Goal: Task Accomplishment & Management: Use online tool/utility

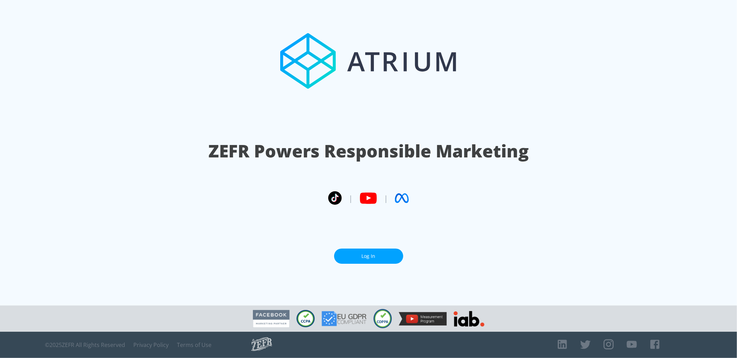
click at [370, 253] on link "Log In" at bounding box center [368, 257] width 69 height 16
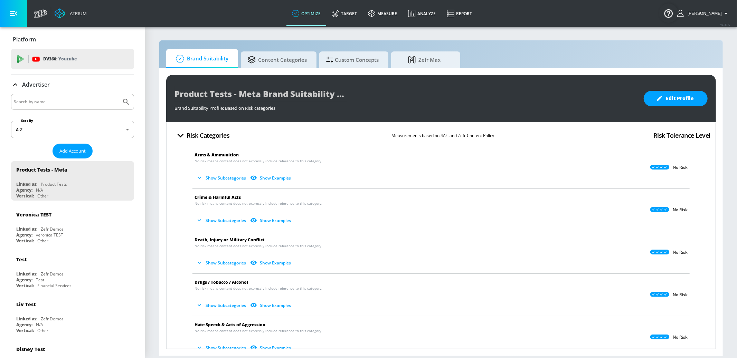
click at [78, 105] on input "Search by name" at bounding box center [66, 101] width 105 height 9
type input "genen"
click at [119, 94] on button "Submit Search" at bounding box center [126, 101] width 15 height 15
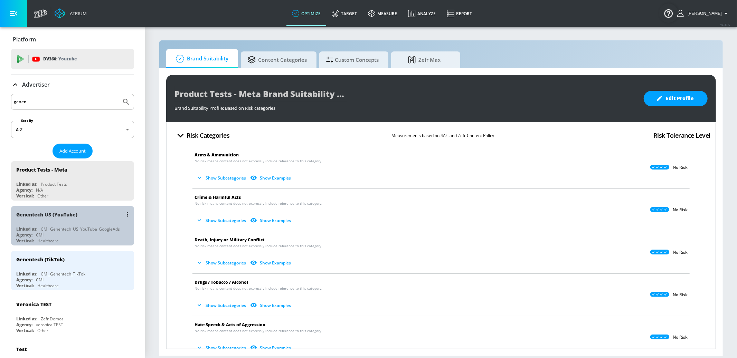
click at [103, 242] on div "Vertical: Healthcare" at bounding box center [74, 241] width 116 height 6
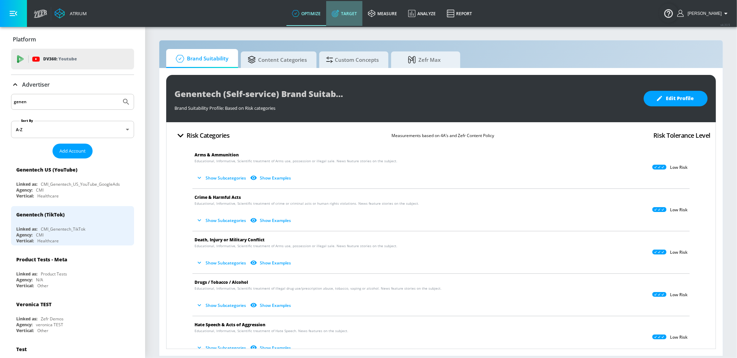
click at [360, 13] on link "Target" at bounding box center [344, 13] width 36 height 25
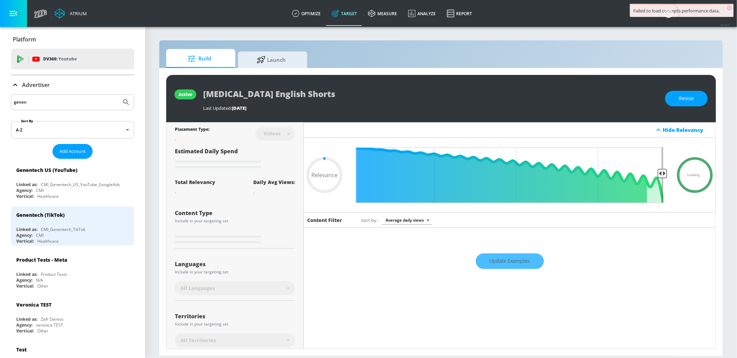
type input "0.05"
click at [276, 58] on span "Launch" at bounding box center [271, 58] width 53 height 17
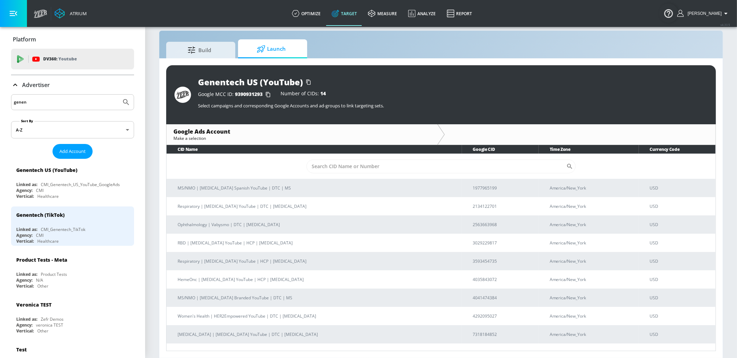
click at [55, 106] on input "genen" at bounding box center [66, 102] width 105 height 9
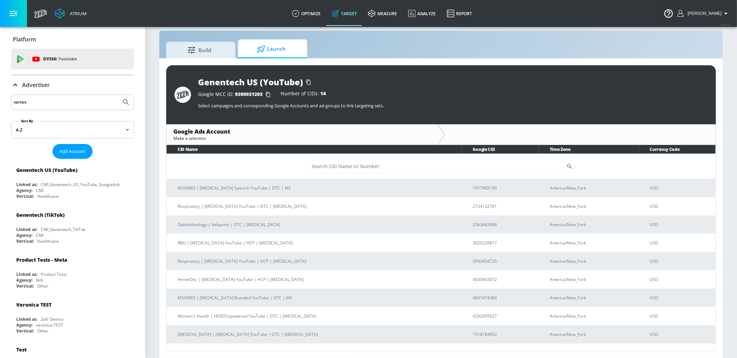
type input "vertex"
click at [119, 95] on button "Submit Search" at bounding box center [126, 102] width 15 height 15
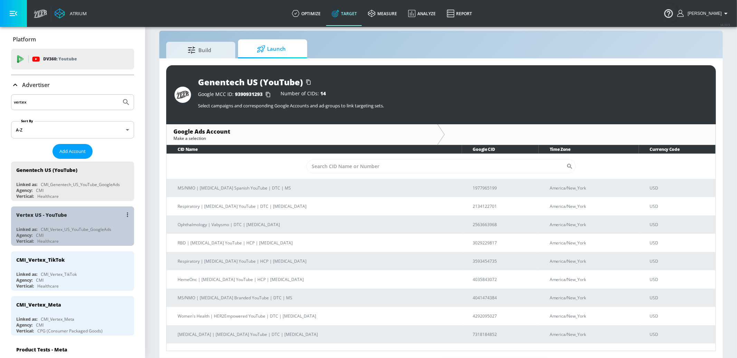
click at [90, 234] on div "Agency: CMI" at bounding box center [74, 236] width 116 height 6
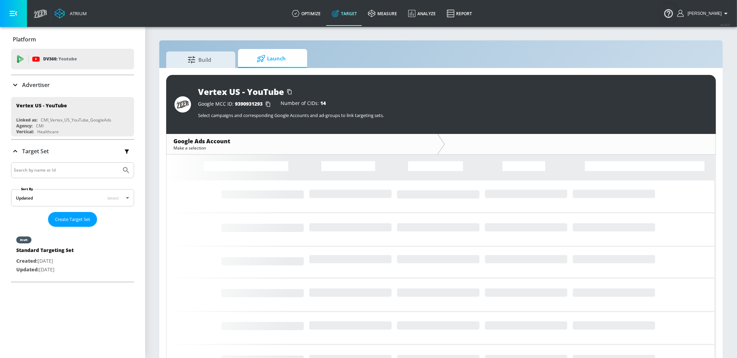
scroll to position [2, 0]
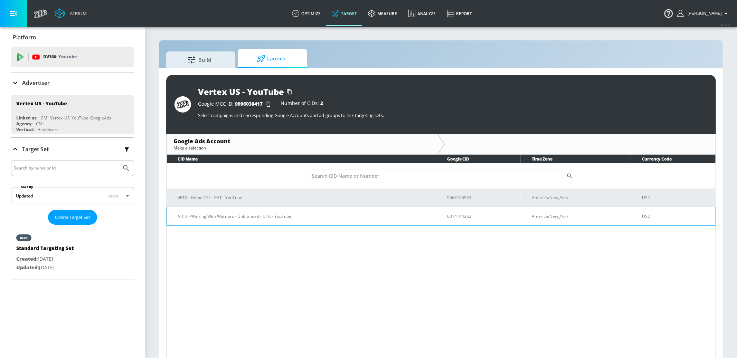
click at [325, 215] on p "VRTX - Walking With Warriors - Unbranded - DTC - YouTube" at bounding box center [304, 216] width 253 height 7
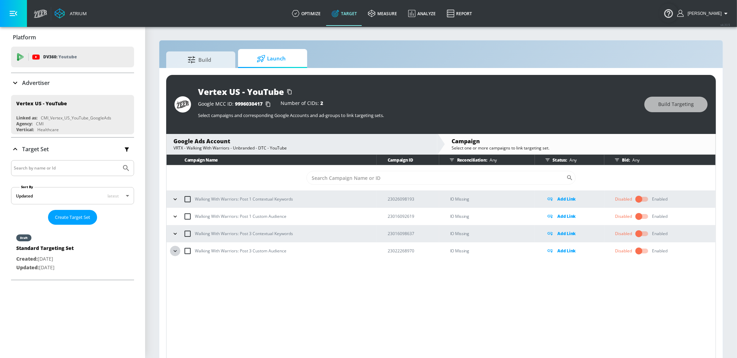
click at [173, 252] on icon "button" at bounding box center [175, 251] width 7 height 7
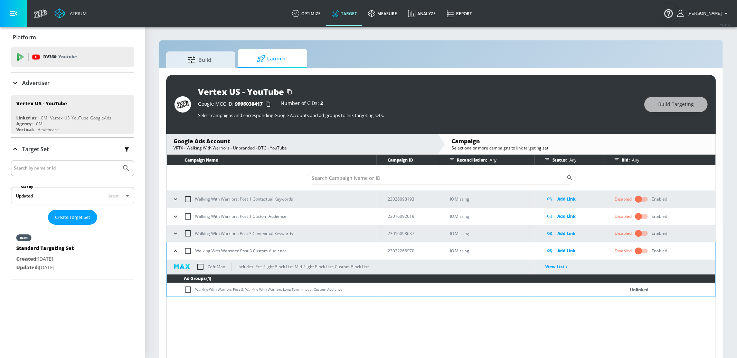
click at [200, 267] on input "checkbox" at bounding box center [200, 267] width 15 height 15
checkbox input "true"
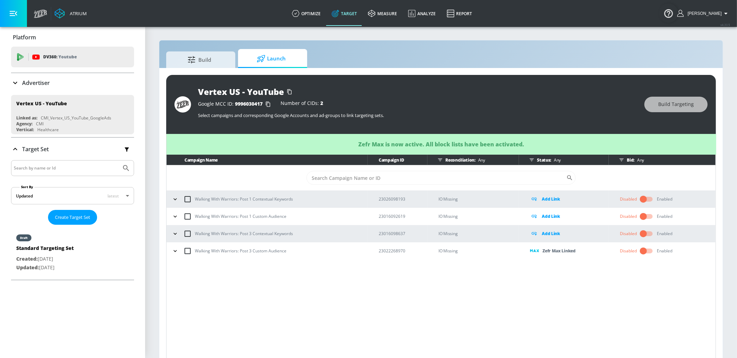
click at [173, 232] on icon "button" at bounding box center [175, 234] width 7 height 7
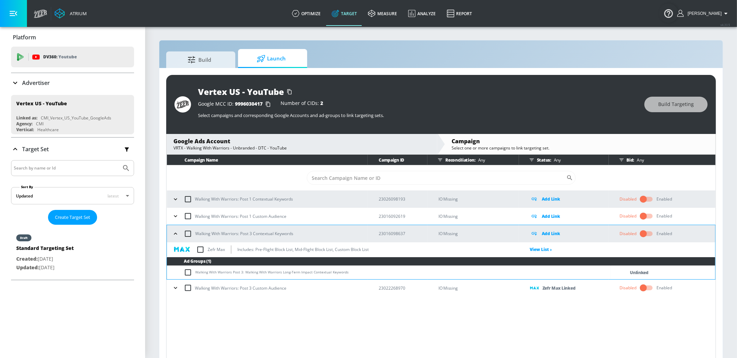
click at [198, 252] on input "checkbox" at bounding box center [200, 250] width 15 height 15
checkbox input "true"
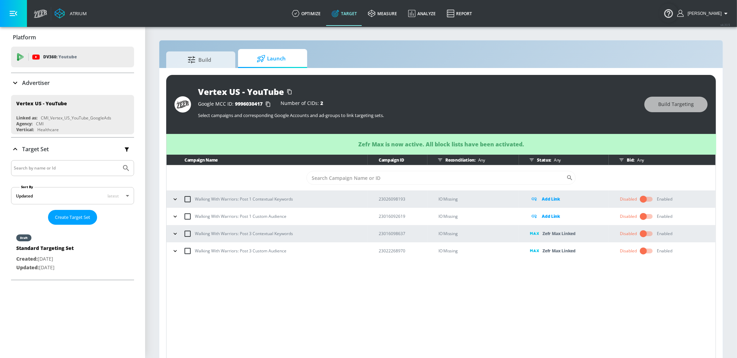
click at [177, 216] on icon "button" at bounding box center [175, 216] width 7 height 7
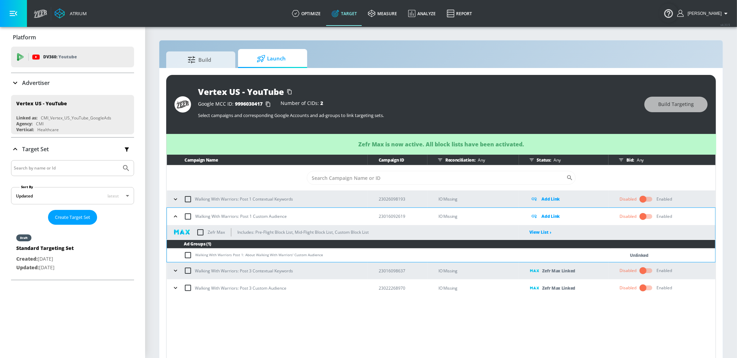
click at [200, 231] on input "checkbox" at bounding box center [200, 232] width 15 height 15
checkbox input "true"
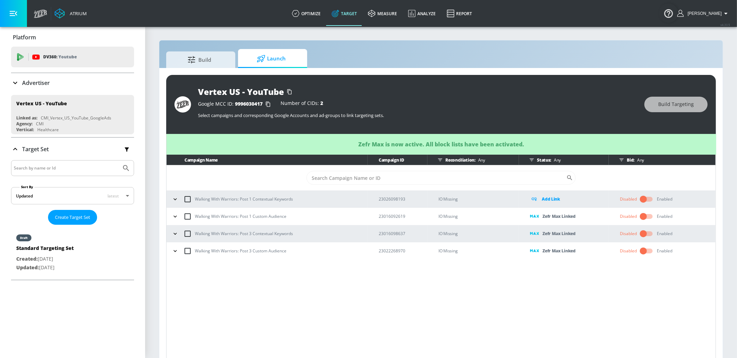
drag, startPoint x: 178, startPoint y: 201, endPoint x: 195, endPoint y: 207, distance: 17.7
click at [178, 201] on icon "button" at bounding box center [175, 199] width 7 height 7
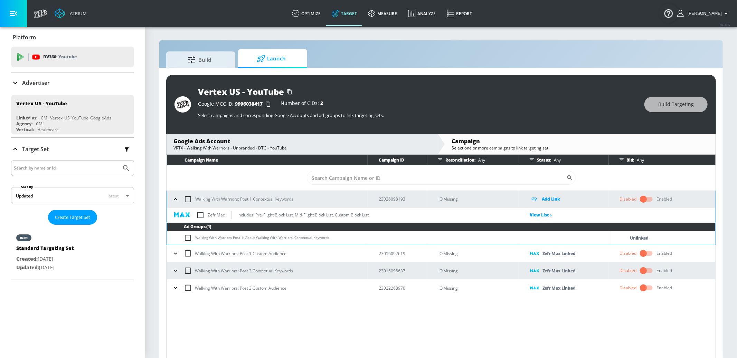
click at [202, 212] on input "checkbox" at bounding box center [200, 215] width 15 height 15
checkbox input "true"
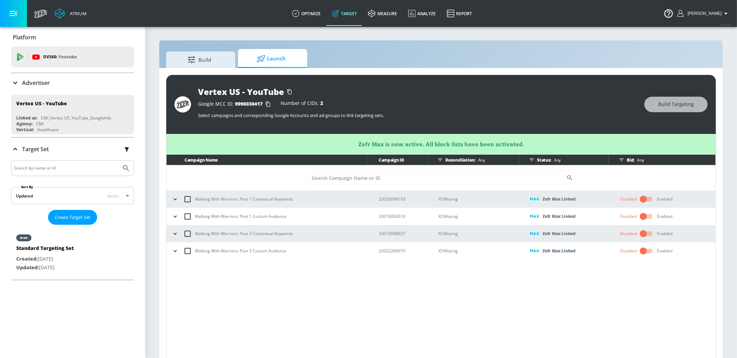
click at [288, 61] on span "Launch" at bounding box center [271, 58] width 53 height 17
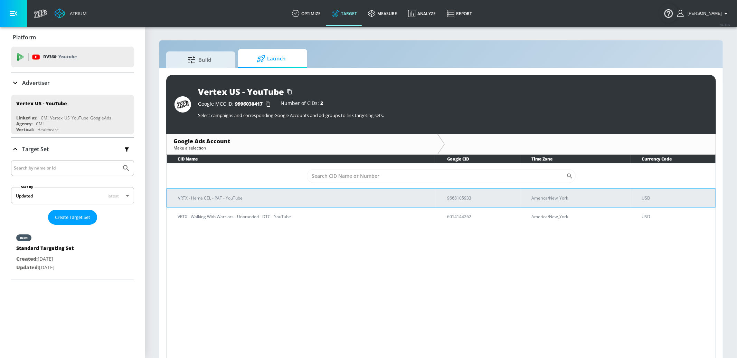
click at [269, 196] on p "VRTX - Heme CEL - PAT - YouTube" at bounding box center [304, 198] width 253 height 7
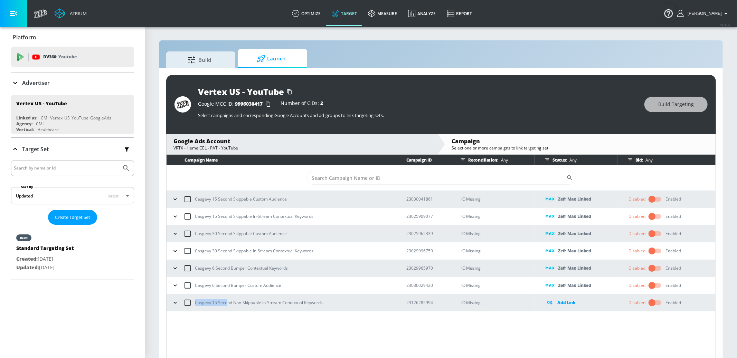
drag, startPoint x: 334, startPoint y: 302, endPoint x: 283, endPoint y: 302, distance: 51.2
click at [192, 303] on div "Casgevy 15 Second Non-Skippable In-Stream Contextual Keywords" at bounding box center [282, 303] width 225 height 15
drag, startPoint x: 435, startPoint y: 303, endPoint x: 405, endPoint y: 303, distance: 30.1
click at [405, 303] on td "23126285994" at bounding box center [422, 303] width 55 height 17
copy p "23126285994"
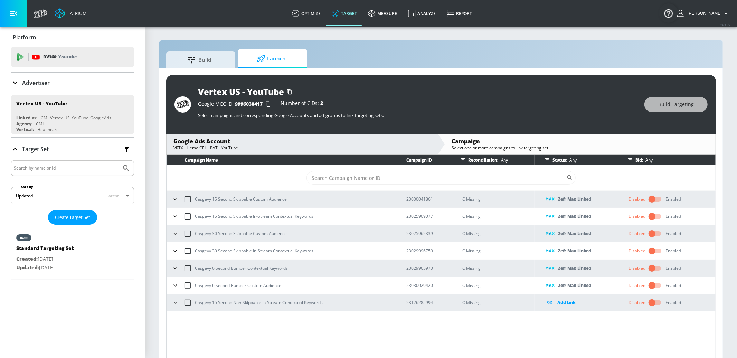
click at [243, 143] on div "Google Ads Account" at bounding box center [302, 142] width 257 height 8
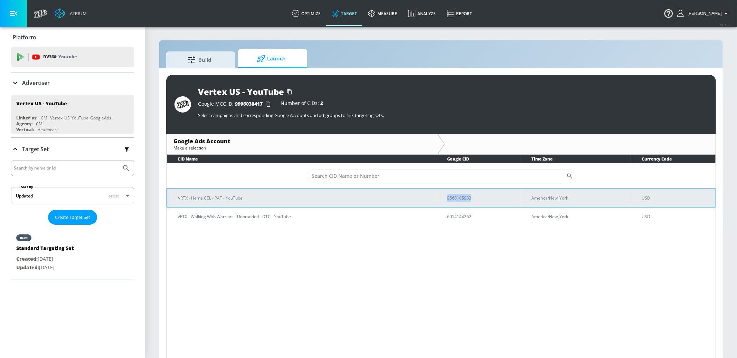
copy p "9668105933"
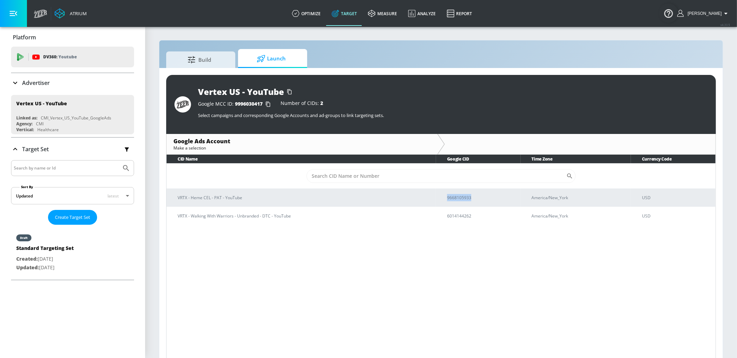
drag, startPoint x: 449, startPoint y: 197, endPoint x: 347, endPoint y: 133, distance: 120.0
click at [446, 197] on td "9668105933" at bounding box center [478, 198] width 85 height 18
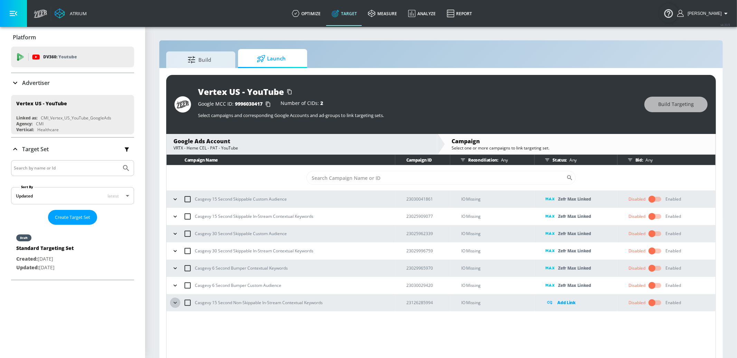
drag, startPoint x: 176, startPoint y: 301, endPoint x: 180, endPoint y: 306, distance: 6.6
click at [176, 301] on icon "button" at bounding box center [175, 303] width 7 height 7
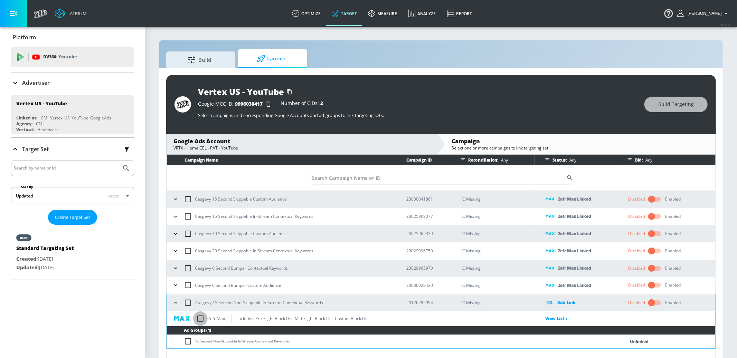
click at [202, 320] on input "checkbox" at bounding box center [200, 319] width 15 height 15
checkbox input "true"
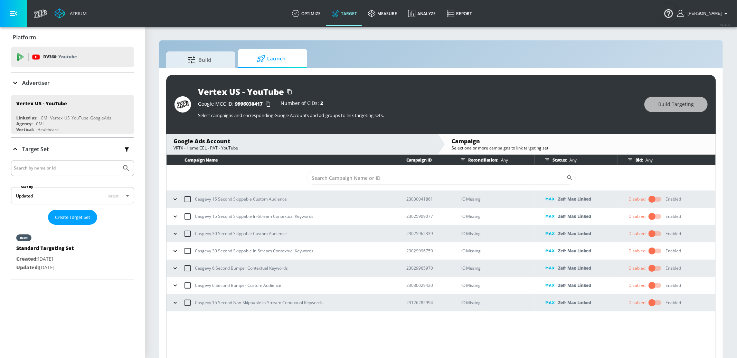
click at [253, 144] on div "Google Ads Account" at bounding box center [302, 142] width 257 height 8
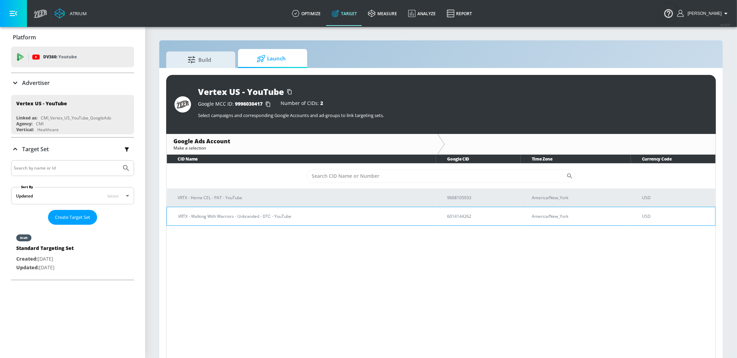
click at [266, 211] on td "VRTX - Walking With Warriors - Unbranded - DTC - YouTube" at bounding box center [302, 216] width 270 height 19
